Goal: Check status: Check status

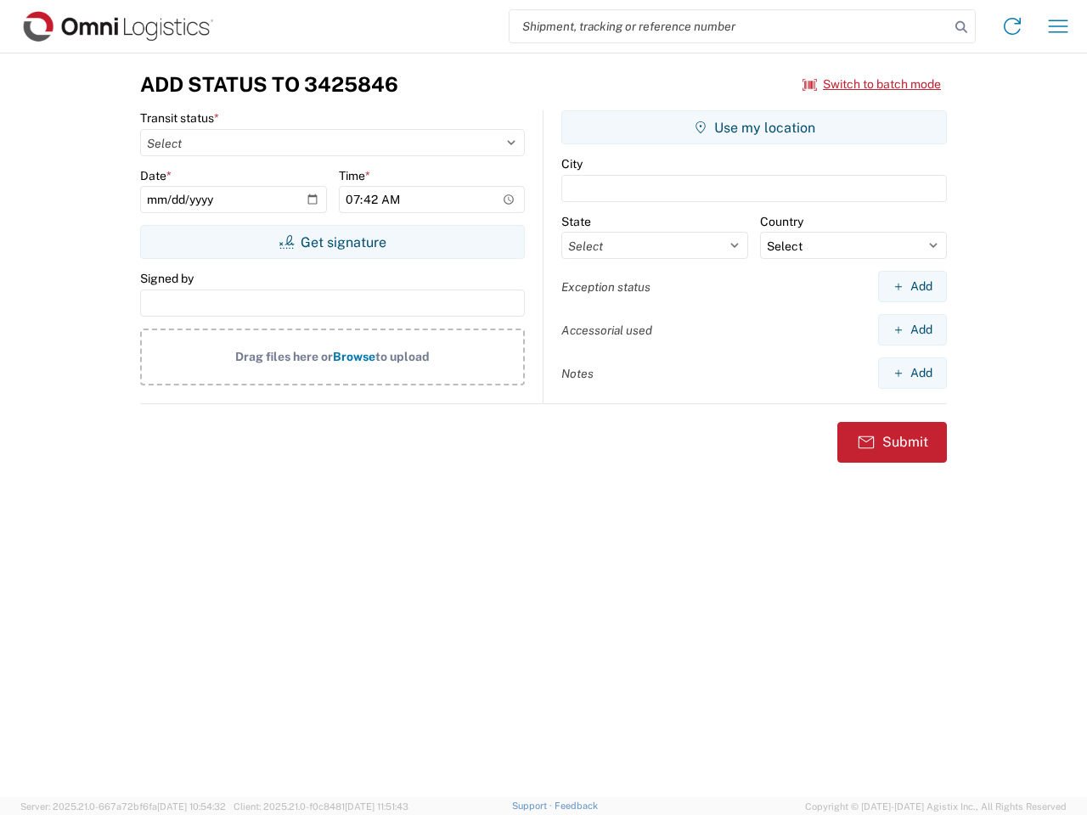
click at [730, 26] on input "search" at bounding box center [730, 26] width 440 height 32
click at [961, 27] on icon at bounding box center [962, 27] width 24 height 24
click at [1012, 26] on icon at bounding box center [1012, 26] width 27 height 27
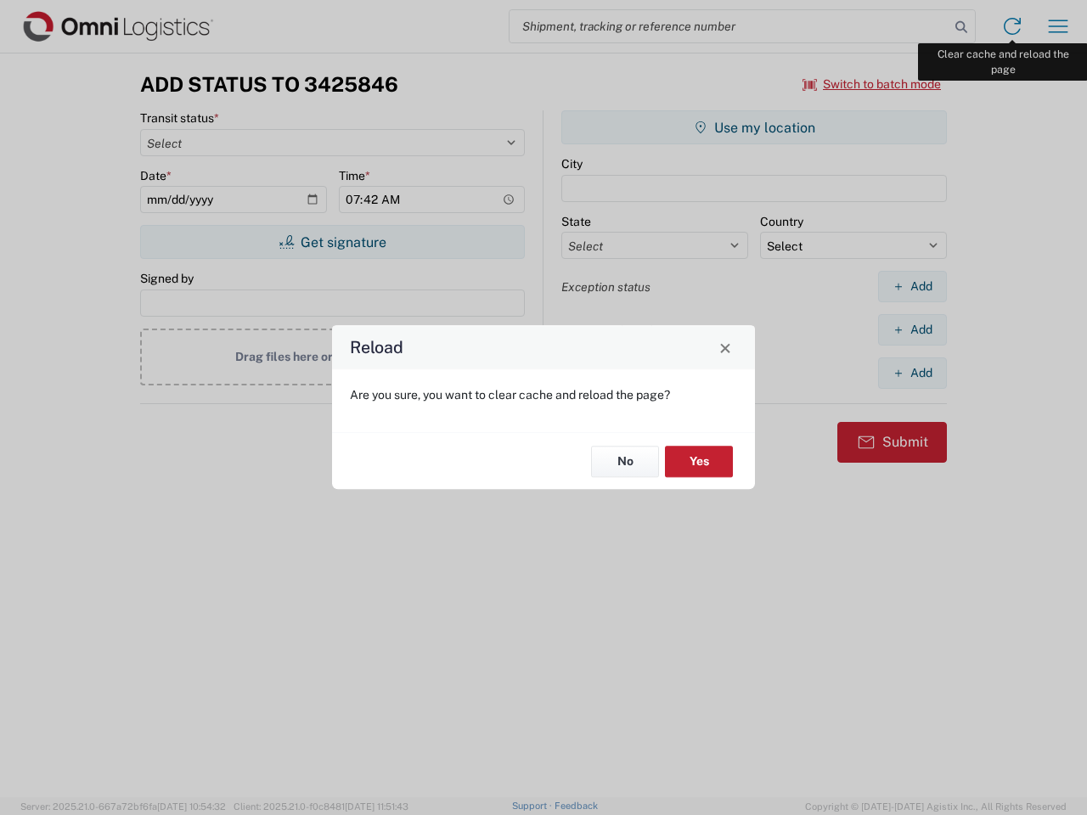
click at [1058, 26] on div "Reload Are you sure, you want to clear cache and reload the page? No Yes" at bounding box center [543, 407] width 1087 height 815
click at [872, 84] on div "Reload Are you sure, you want to clear cache and reload the page? No Yes" at bounding box center [543, 407] width 1087 height 815
click at [332, 242] on div "Reload Are you sure, you want to clear cache and reload the page? No Yes" at bounding box center [543, 407] width 1087 height 815
click at [754, 127] on div "Reload Are you sure, you want to clear cache and reload the page? No Yes" at bounding box center [543, 407] width 1087 height 815
click at [912, 286] on div "Reload Are you sure, you want to clear cache and reload the page? No Yes" at bounding box center [543, 407] width 1087 height 815
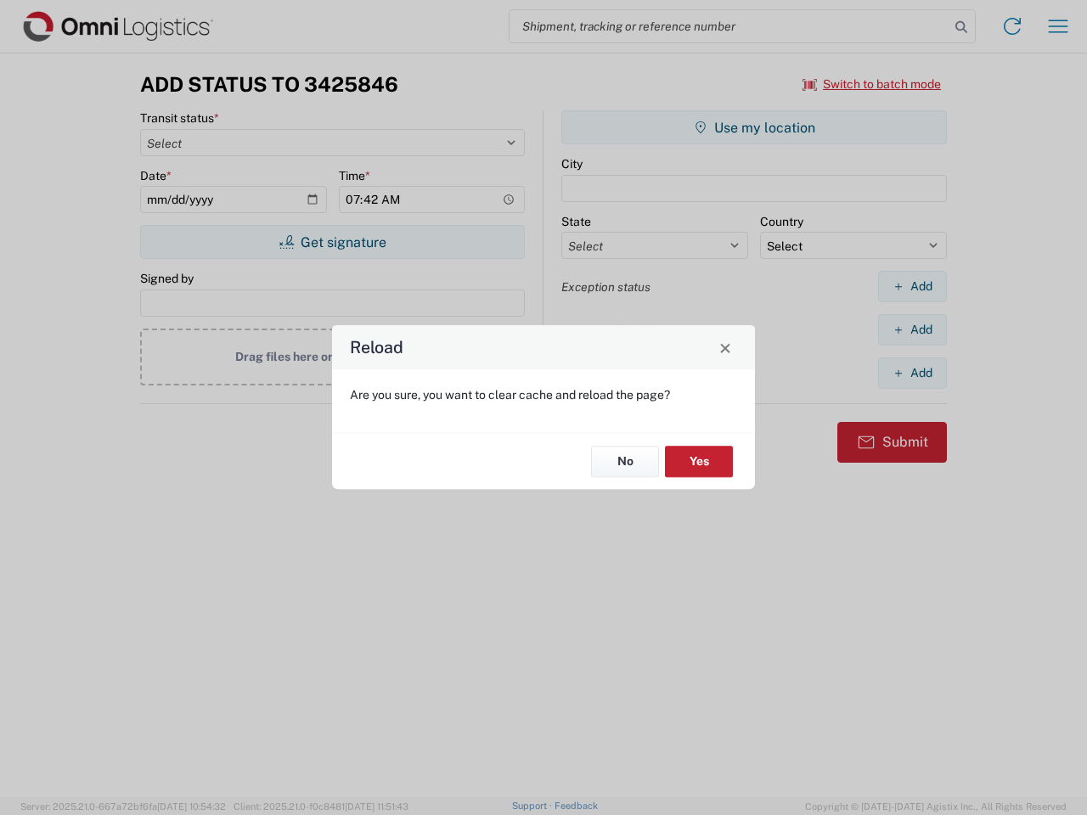
click at [912, 330] on div "Reload Are you sure, you want to clear cache and reload the page? No Yes" at bounding box center [543, 407] width 1087 height 815
click at [912, 373] on div "Reload Are you sure, you want to clear cache and reload the page? No Yes" at bounding box center [543, 407] width 1087 height 815
